Goal: Find specific page/section: Find specific page/section

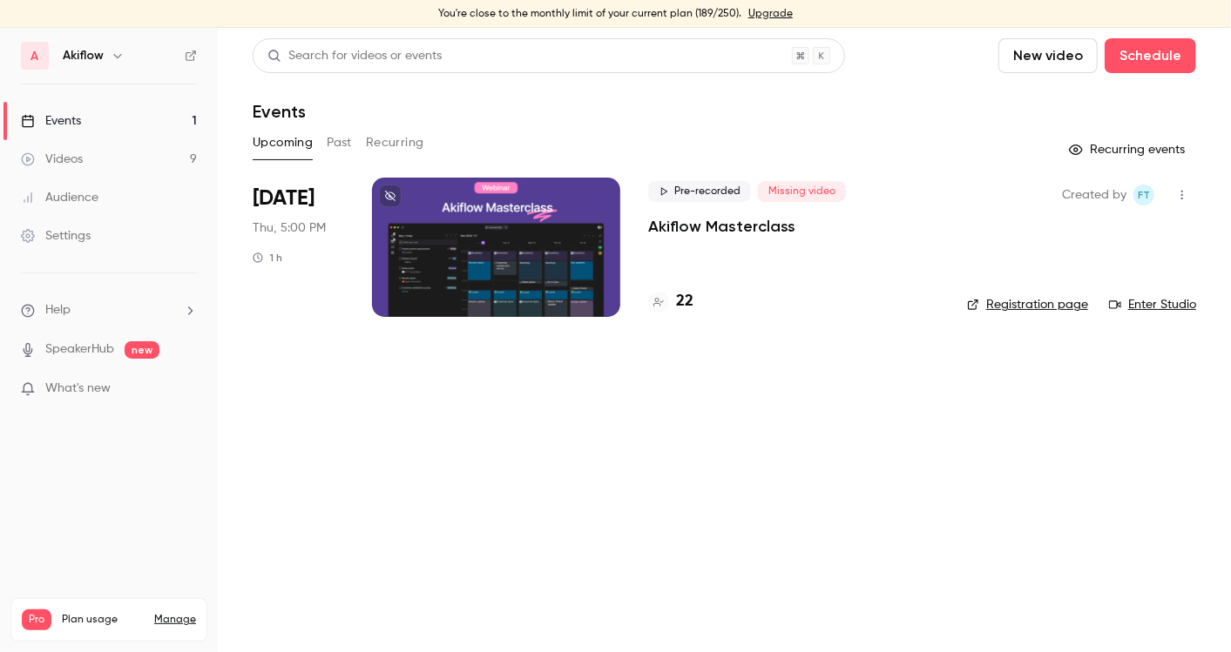
click at [108, 122] on link "Events 1" at bounding box center [109, 121] width 218 height 38
